Goal: Task Accomplishment & Management: Manage account settings

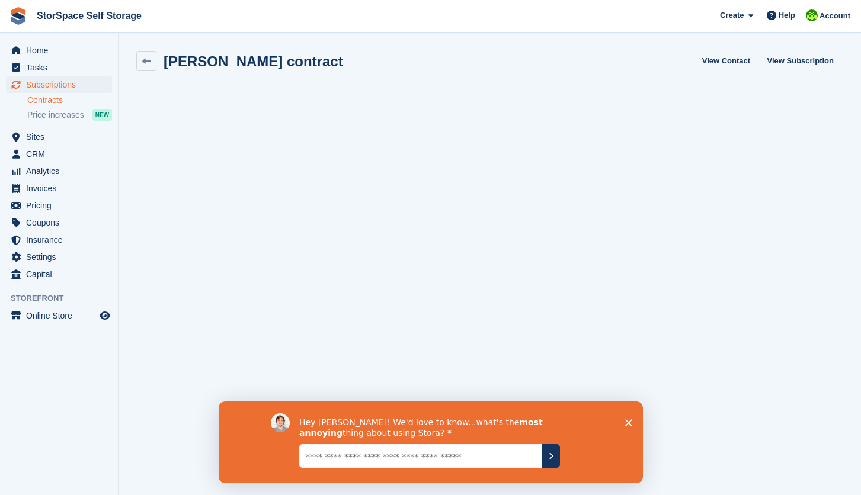
click at [626, 421] on polygon "Close survey" at bounding box center [628, 423] width 7 height 7
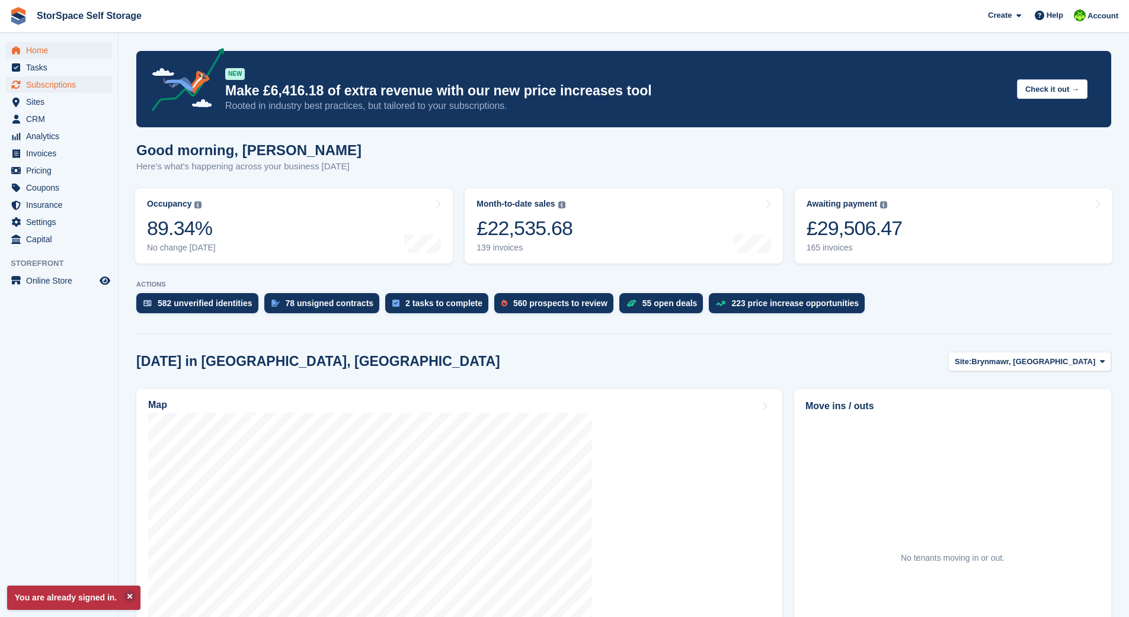
click at [50, 86] on span "Subscriptions" at bounding box center [61, 84] width 71 height 17
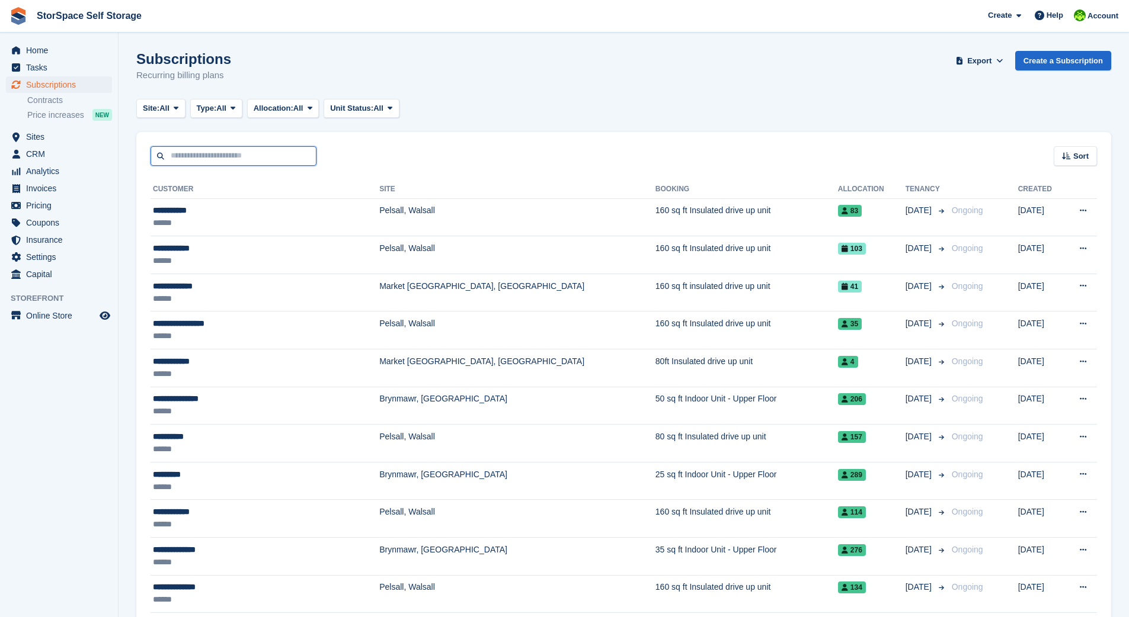
click at [207, 159] on input "text" at bounding box center [234, 156] width 166 height 20
click at [168, 107] on span "All" at bounding box center [164, 109] width 10 height 12
click at [186, 158] on link "Brynmawr, [GEOGRAPHIC_DATA]" at bounding box center [259, 157] width 234 height 21
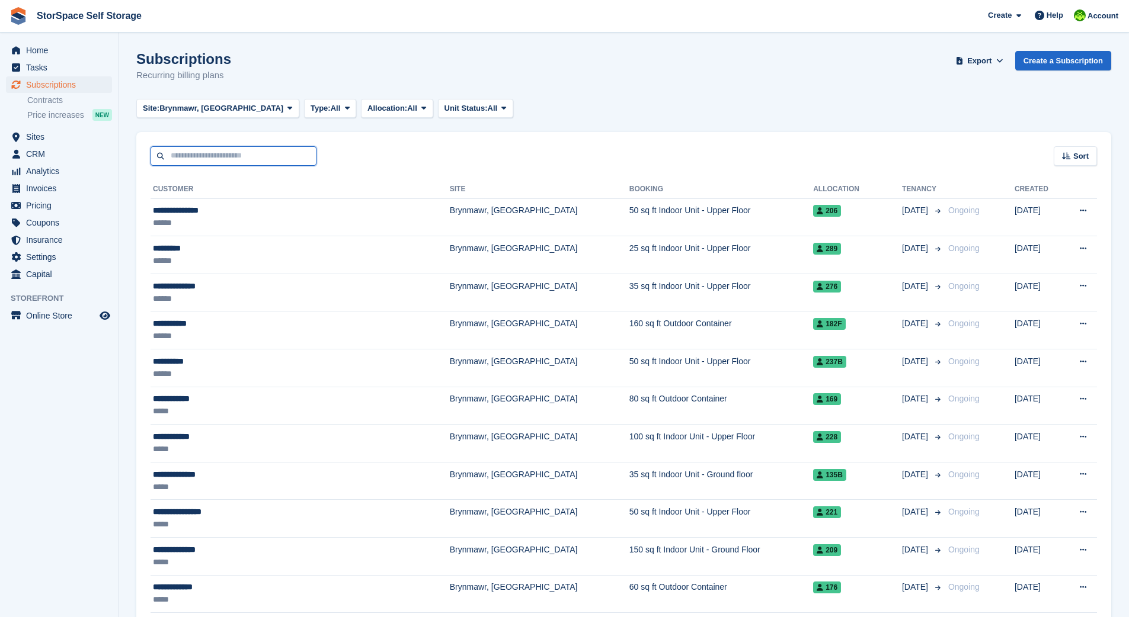
click at [207, 156] on input "text" at bounding box center [234, 156] width 166 height 20
type input "*****"
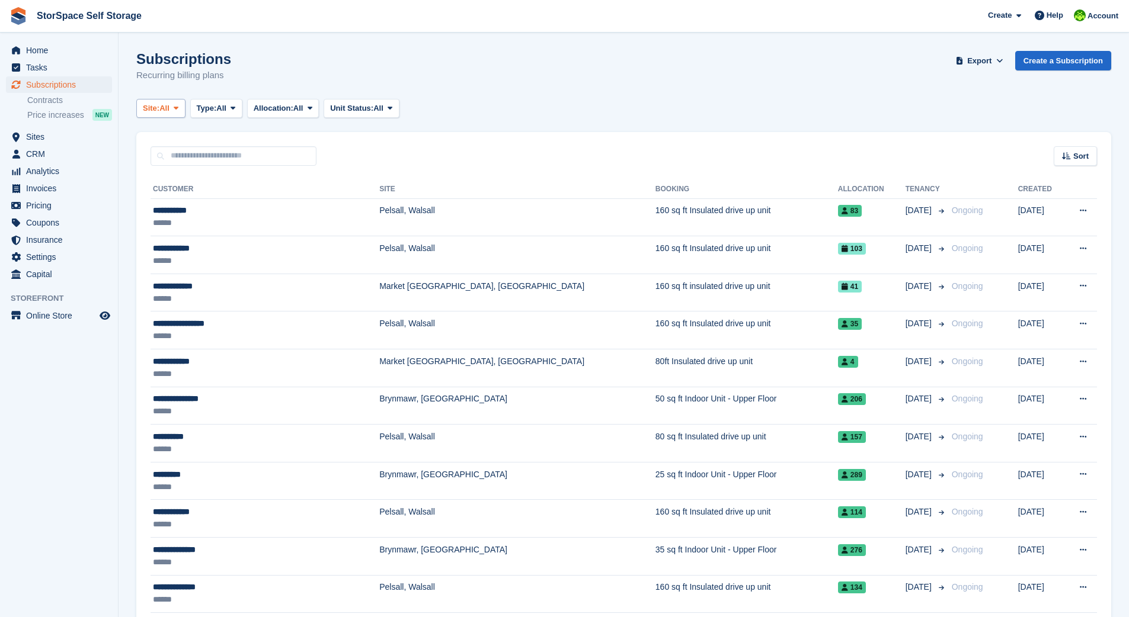
click at [167, 107] on span "All" at bounding box center [164, 109] width 10 height 12
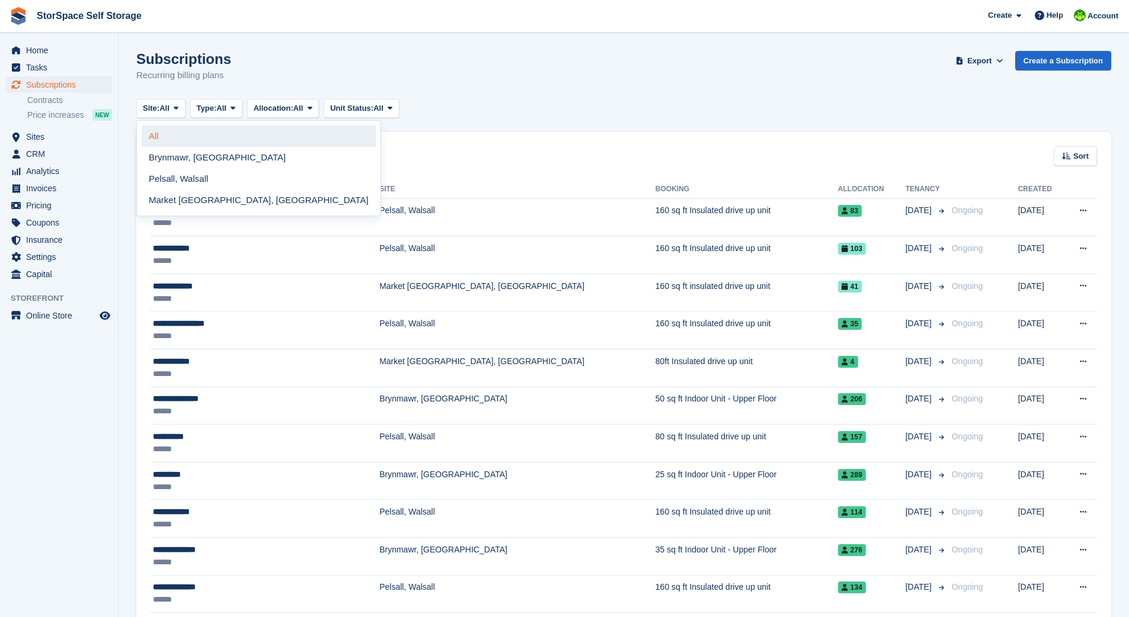
click at [164, 137] on link "All" at bounding box center [259, 136] width 234 height 21
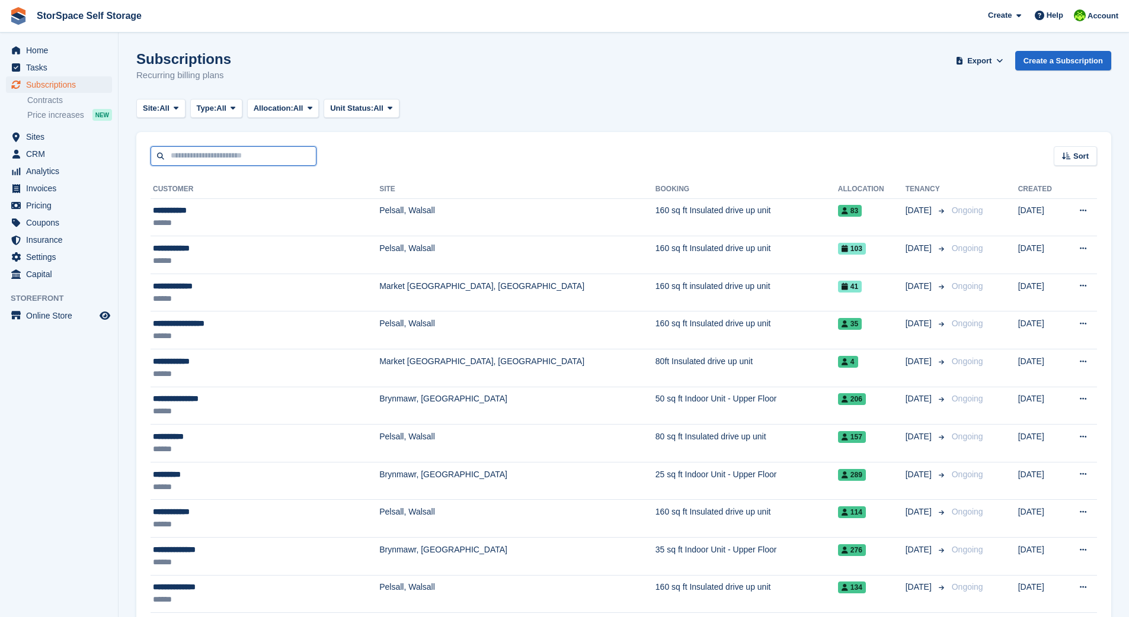
click at [248, 156] on input "text" at bounding box center [234, 156] width 166 height 20
